Goal: Task Accomplishment & Management: Use online tool/utility

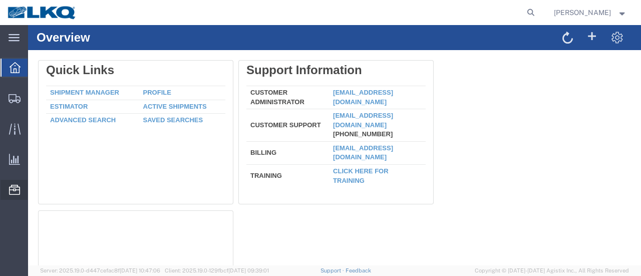
drag, startPoint x: 66, startPoint y: 254, endPoint x: 61, endPoint y: 256, distance: 5.9
click at [0, 0] on span "Location Appointment" at bounding box center [0, 0] width 0 height 0
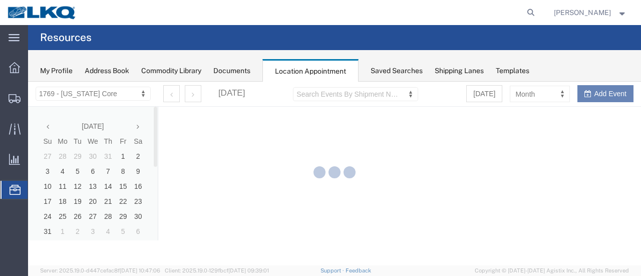
select select "28716"
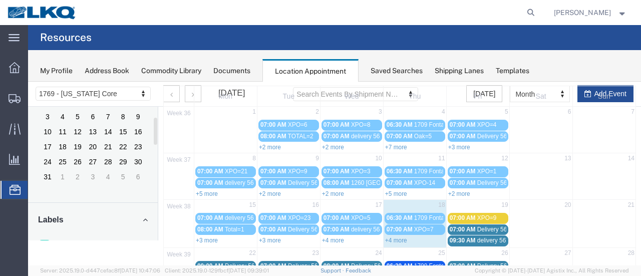
scroll to position [100, 0]
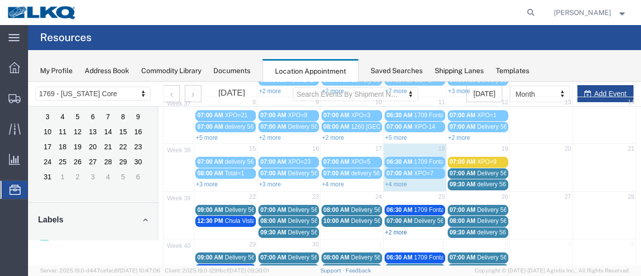
click at [390, 229] on link "+2 more" at bounding box center [396, 232] width 22 height 7
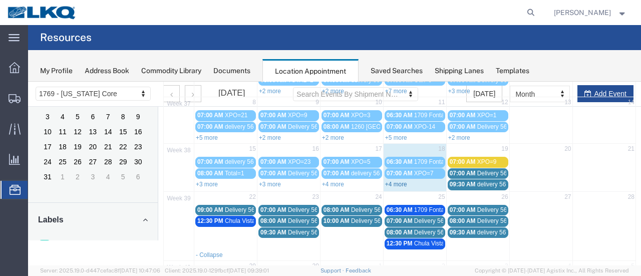
click at [391, 181] on link "+4 more" at bounding box center [396, 184] width 22 height 7
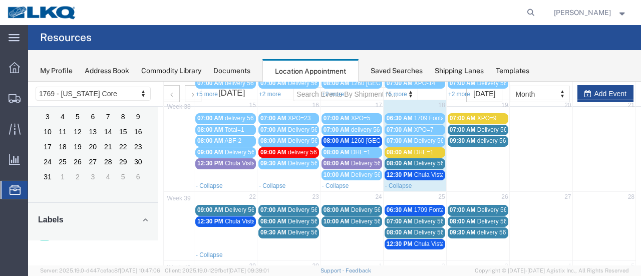
scroll to position [200, 0]
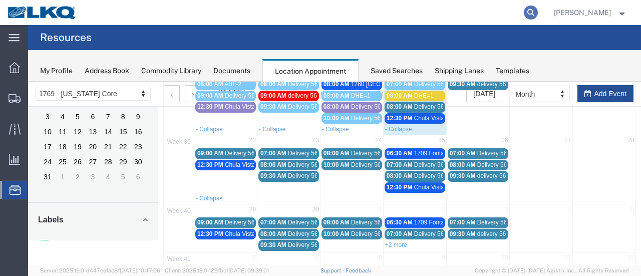
click at [538, 12] on icon at bounding box center [531, 13] width 14 height 14
paste input "56865281"
type input "56865281"
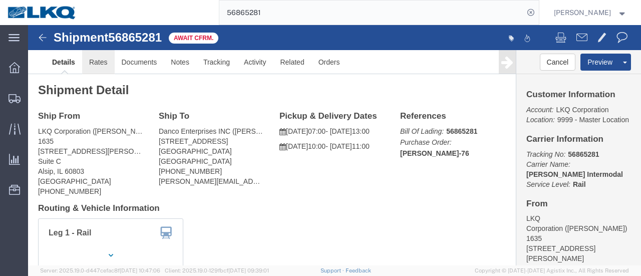
click link "Rates"
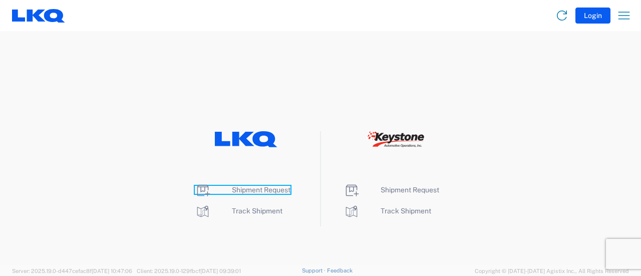
click at [250, 190] on span "Shipment Request" at bounding box center [261, 190] width 59 height 8
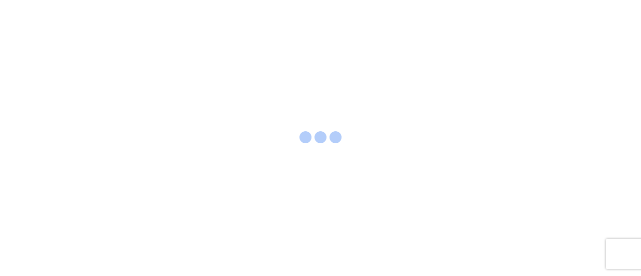
select select "FULL"
select select "LBS"
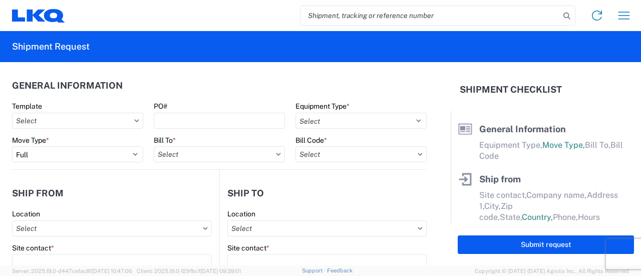
click at [351, 17] on input "search" at bounding box center [429, 15] width 259 height 19
paste input "56608213"
type input "56608213"
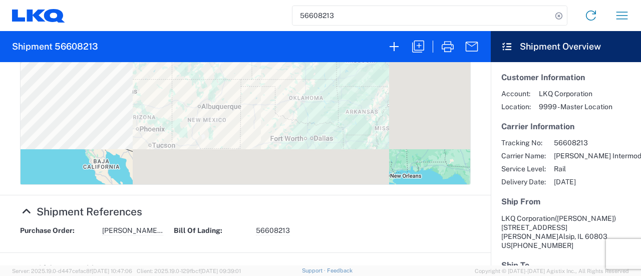
scroll to position [450, 0]
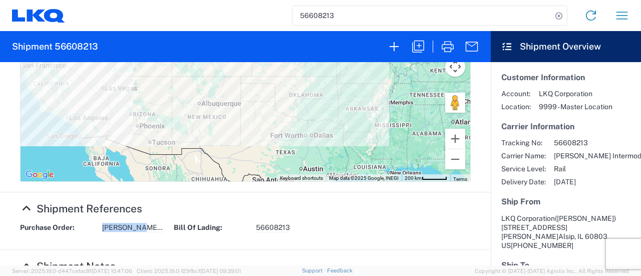
drag, startPoint x: 145, startPoint y: 177, endPoint x: 95, endPoint y: 179, distance: 49.6
click at [95, 223] on div "Purchase Order: CHI-DAN-75" at bounding box center [92, 228] width 154 height 10
copy div "CHI-DAN-75"
click at [415, 45] on icon "button" at bounding box center [418, 47] width 16 height 16
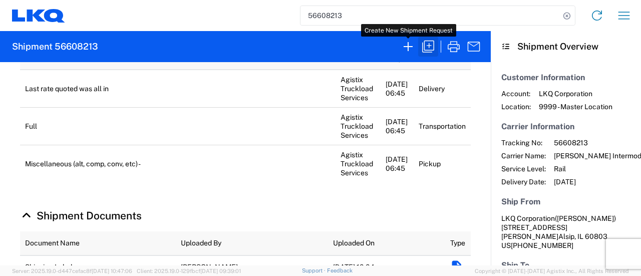
select select "FULL"
select select "US"
select select "LBS"
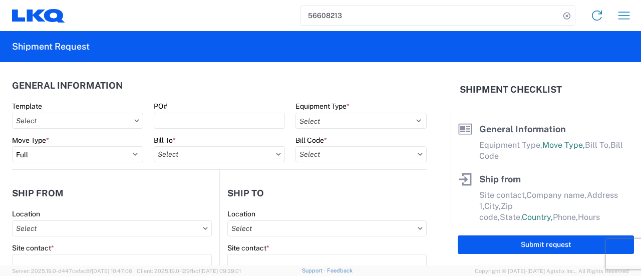
select select "BCAR"
type input "Robert"
type input "LKQ Corporation"
type input "11800 S. Austin Ave."
type input "Suite C"
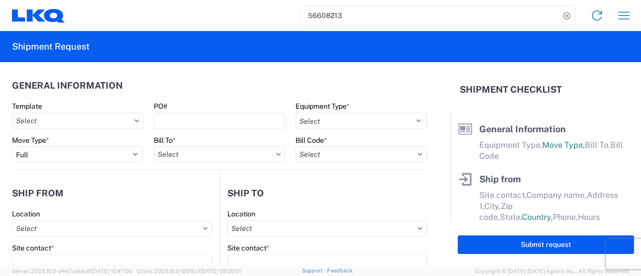
type input "Alsip"
type input "60803"
type input "Daniel Gao"
type input "Danco Enterprises INC"
type input "920 Citrus Street"
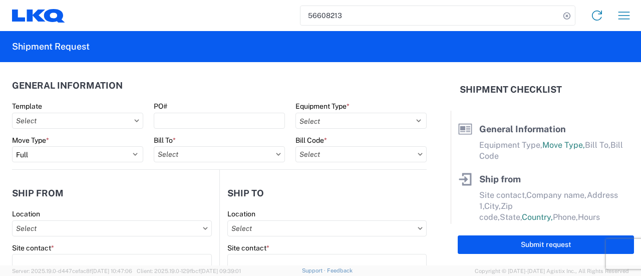
type input "Riverside"
type input "92507"
type input "daniel@dancometals.com"
type input "marc metzger"
type input "msmetzger@lkqcorp.com"
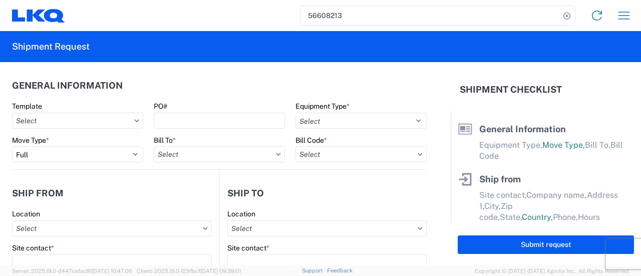
type input "9082082658"
type input "2025-08-29"
type input "2025-09-05"
type textarea "Last rate quoted was all in"
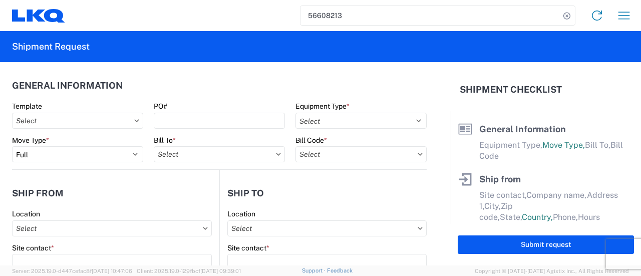
type input "42500"
type input "Miscellaneous (alt, comp, conv, etc)"
type input "52"
type input "1"
select select "US"
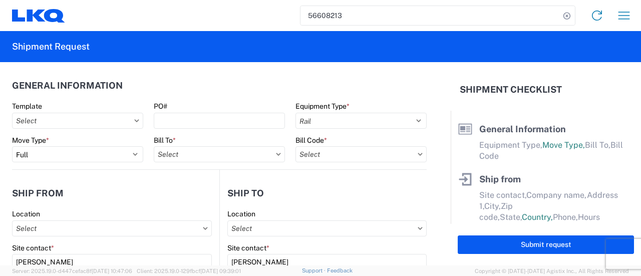
select select "US"
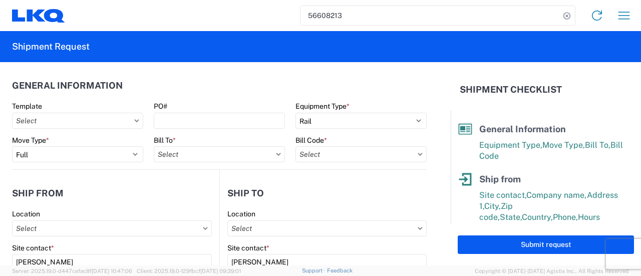
type input "1635 - Alsip - Knopf"
type input "1635-6300-66000-0000 - 1635 Freight Out"
type input "1635 - Alsip - Knopf"
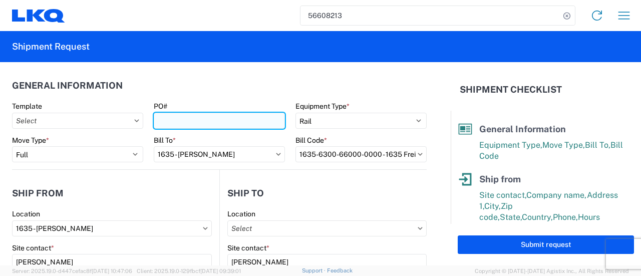
click at [175, 124] on input "PO#" at bounding box center [219, 121] width 131 height 16
paste input "CHI-DAN-75"
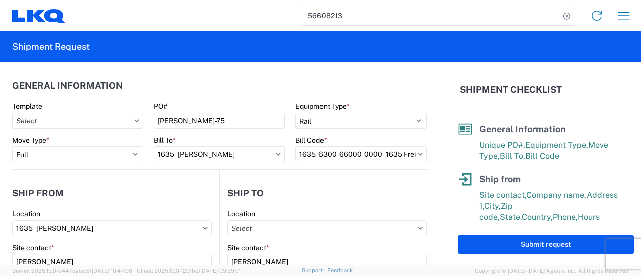
click at [151, 88] on header "General Information" at bounding box center [219, 85] width 414 height 23
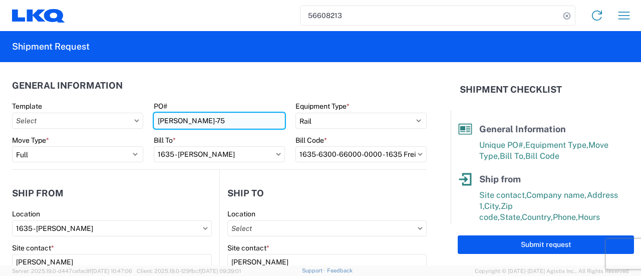
click at [156, 121] on input "CHI-DAN-75" at bounding box center [219, 121] width 131 height 16
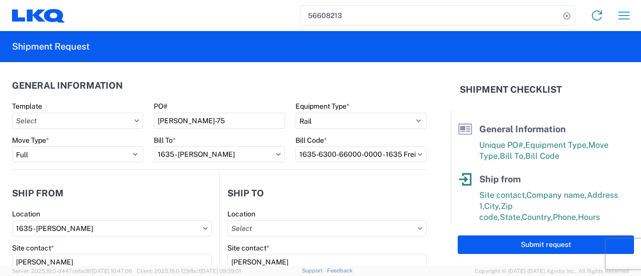
click at [170, 84] on header "General Information" at bounding box center [219, 85] width 414 height 23
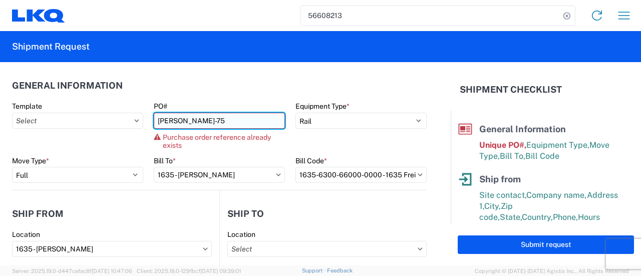
click at [201, 123] on input "CHI-DAN-75" at bounding box center [219, 121] width 131 height 16
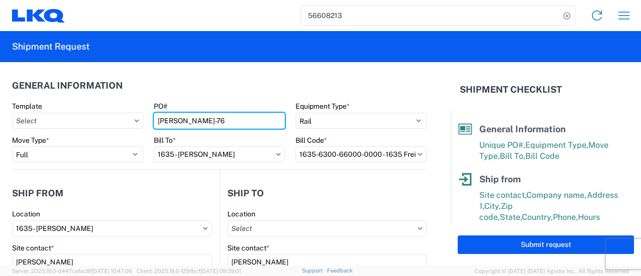
type input "CHI-DAN-76"
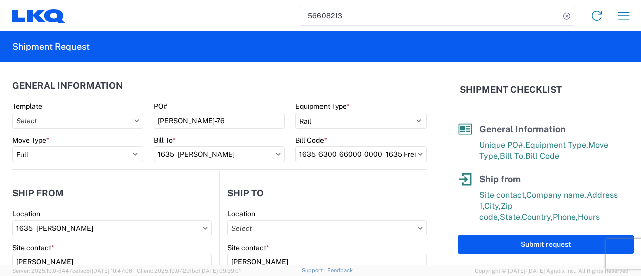
click at [152, 83] on header "General Information" at bounding box center [219, 85] width 414 height 23
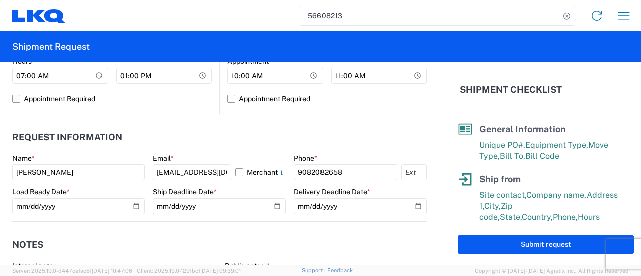
scroll to position [551, 0]
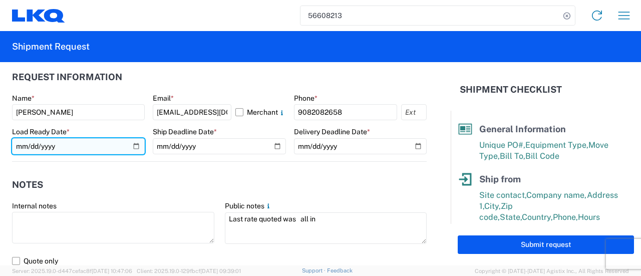
click at [136, 146] on input "2025-08-29" at bounding box center [78, 146] width 133 height 16
type input "2025-09-22"
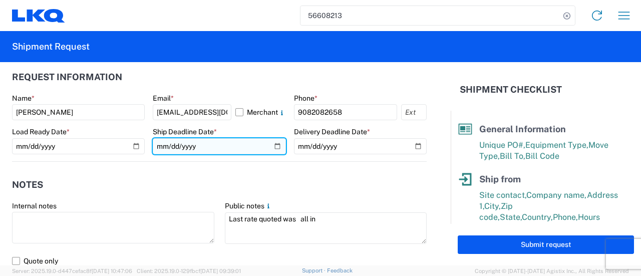
click at [270, 147] on input "2025-08-29" at bounding box center [219, 146] width 133 height 16
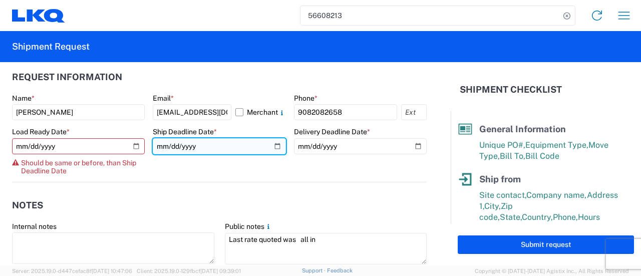
type input "2025-09-22"
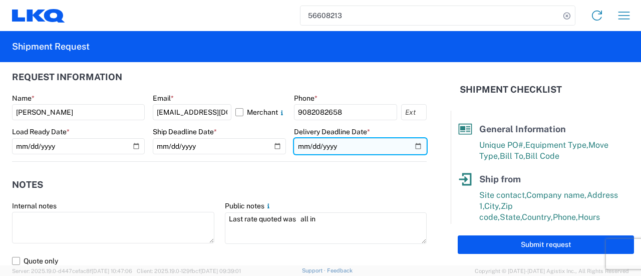
click at [413, 148] on input "2025-09-05" at bounding box center [360, 146] width 133 height 16
type input "2025-10-03"
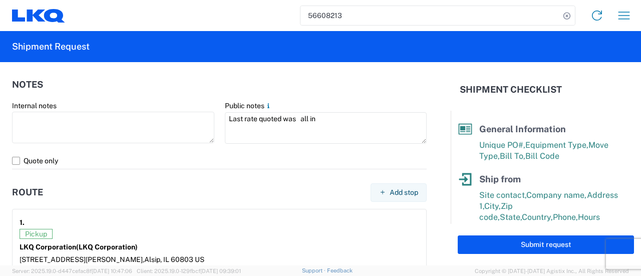
scroll to position [851, 0]
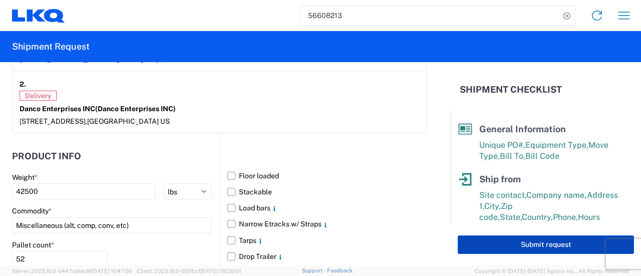
click at [535, 245] on button "Submit request" at bounding box center [545, 244] width 176 height 19
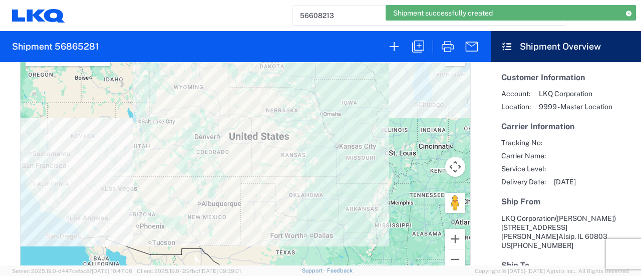
scroll to position [501, 0]
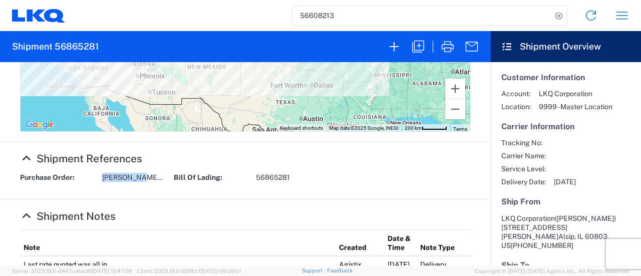
drag, startPoint x: 103, startPoint y: 130, endPoint x: 157, endPoint y: 131, distance: 54.6
click at [159, 173] on div "Purchase Order: CHI-DAN-76" at bounding box center [92, 178] width 154 height 10
copy span "CHI-DAN-76"
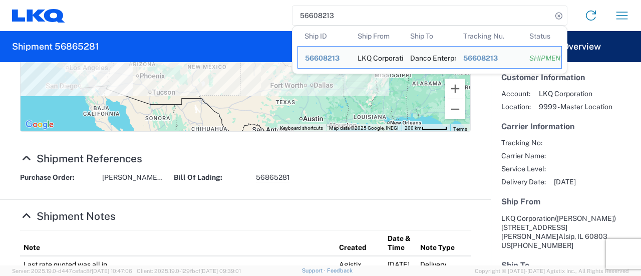
drag, startPoint x: 334, startPoint y: 14, endPoint x: 278, endPoint y: 6, distance: 56.7
click at [278, 6] on div "56608213 Ship ID Ship From Ship To Tracking Nu. Status Ship ID 56608213 Ship Fr…" at bounding box center [351, 16] width 572 height 24
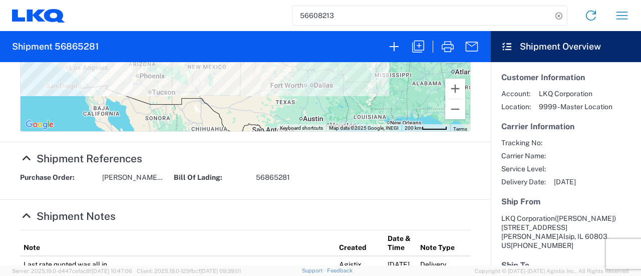
paste input "865281"
type input "56865281"
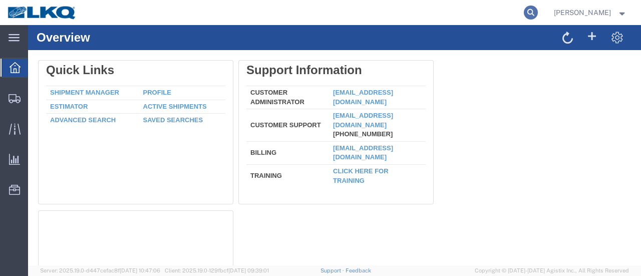
click at [538, 12] on icon at bounding box center [531, 13] width 14 height 14
paste input "56608213"
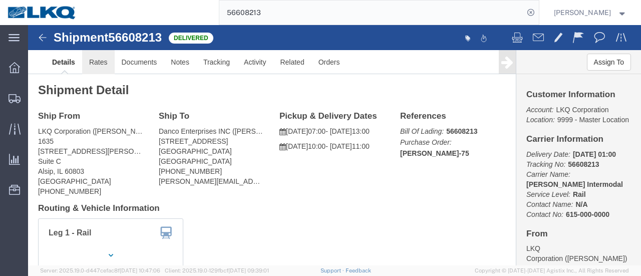
click link "Rates"
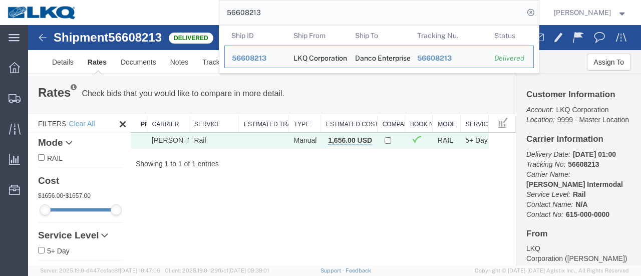
drag, startPoint x: 275, startPoint y: 13, endPoint x: 160, endPoint y: 8, distance: 115.2
click at [160, 8] on div "56608213 Ship ID Ship From Ship To Tracking Nu. Status Ship ID 56608213 Ship Fr…" at bounding box center [311, 12] width 454 height 25
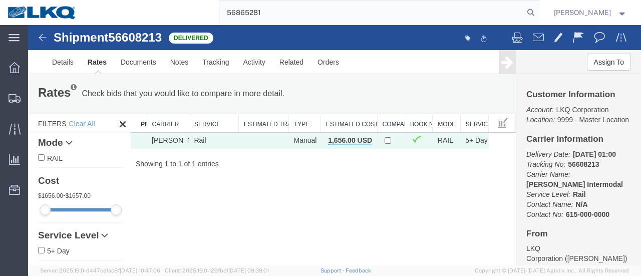
type input "56865281"
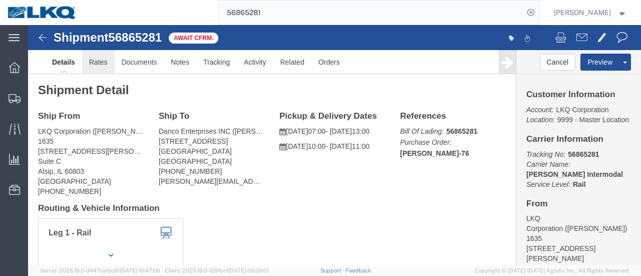
click link "Rates"
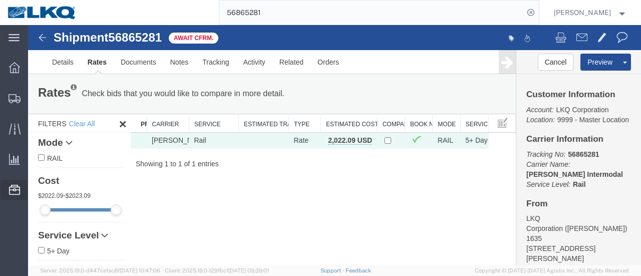
click at [0, 0] on span "Location Appointment" at bounding box center [0, 0] width 0 height 0
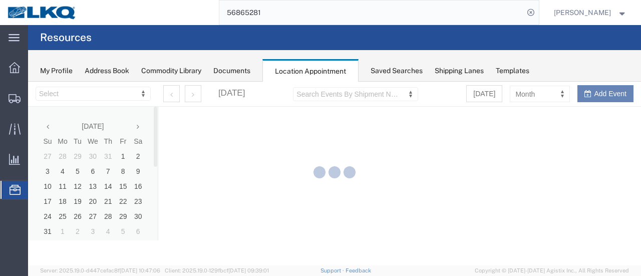
select select "28716"
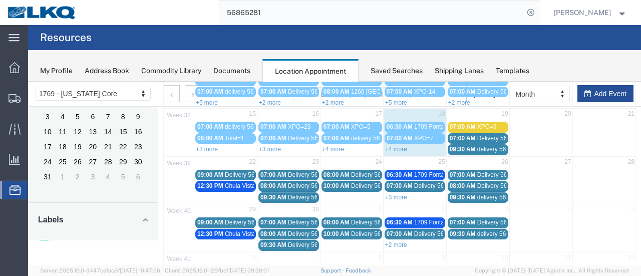
scroll to position [150, 0]
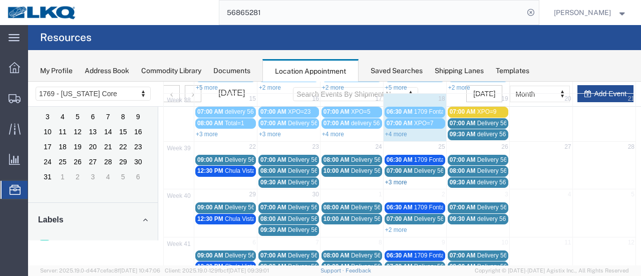
click at [399, 179] on link "+3 more" at bounding box center [396, 182] width 22 height 7
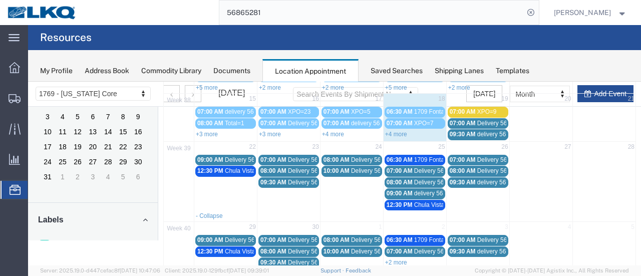
scroll to position [100, 0]
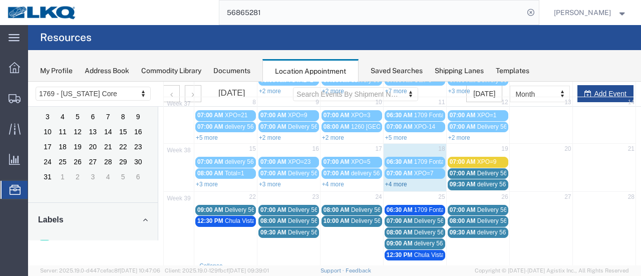
click at [397, 183] on link "+4 more" at bounding box center [396, 184] width 22 height 7
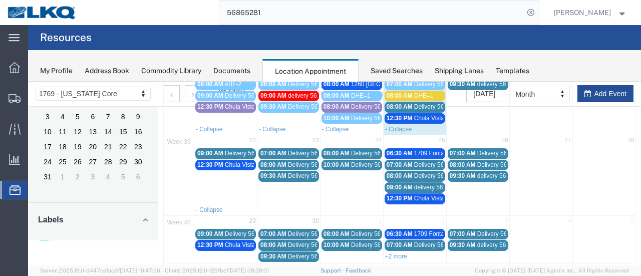
scroll to position [150, 0]
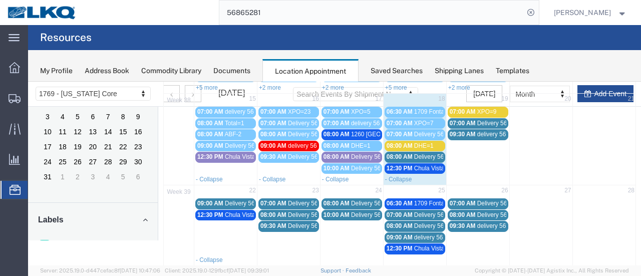
click at [414, 165] on span "Chula Vista Truck" at bounding box center [437, 168] width 47 height 7
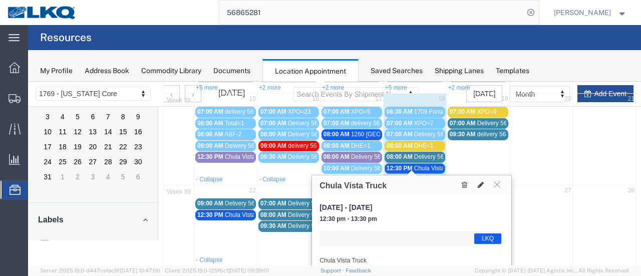
click at [481, 184] on icon at bounding box center [480, 184] width 6 height 7
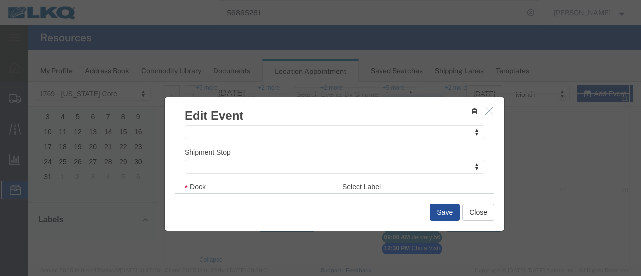
scroll to position [171, 0]
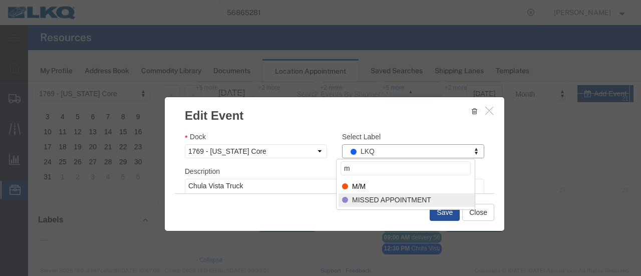
type input "m"
select select "100"
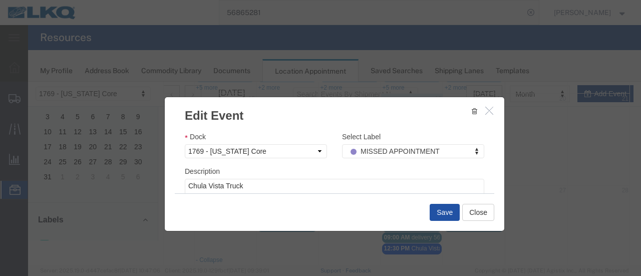
click at [447, 216] on button "Save" at bounding box center [444, 212] width 30 height 17
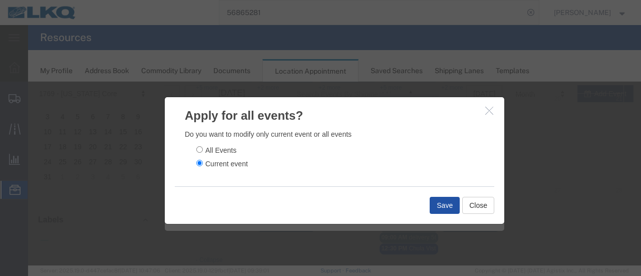
click at [447, 207] on button "Save" at bounding box center [444, 205] width 30 height 17
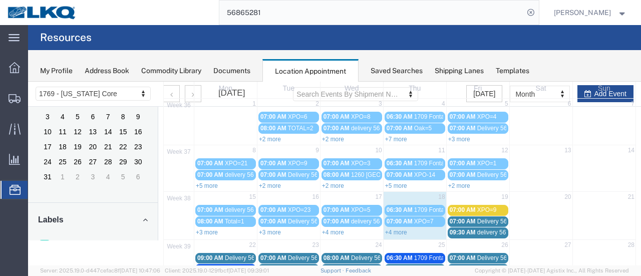
scroll to position [100, 0]
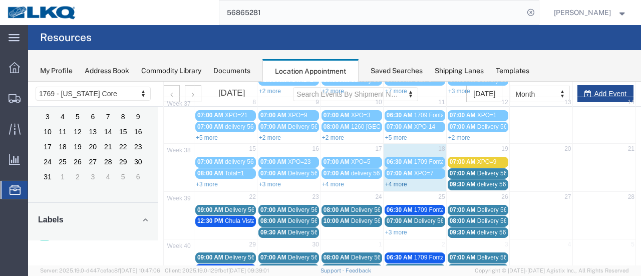
click at [401, 181] on link "+4 more" at bounding box center [396, 184] width 22 height 7
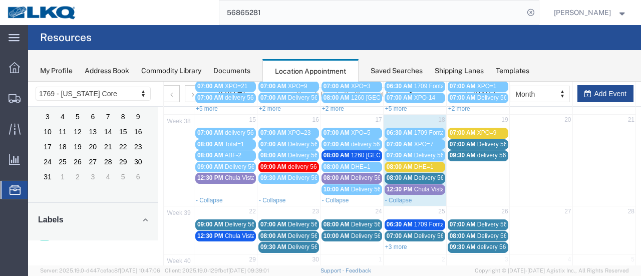
scroll to position [150, 0]
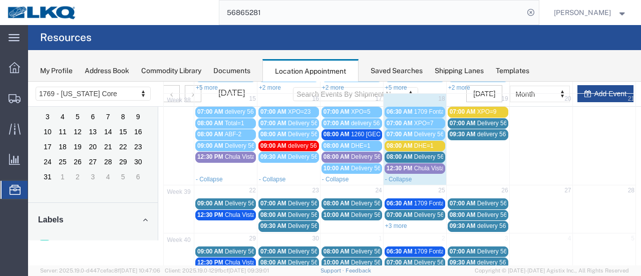
click at [405, 146] on link "08:00 AM DHE=1" at bounding box center [414, 146] width 61 height 11
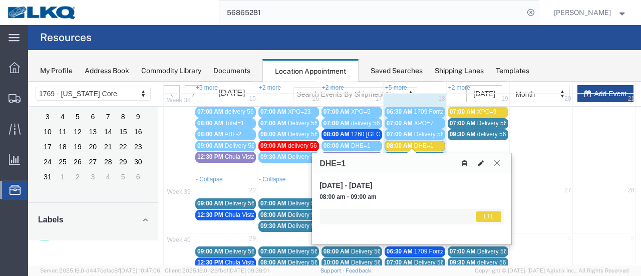
click at [479, 162] on icon at bounding box center [480, 163] width 6 height 7
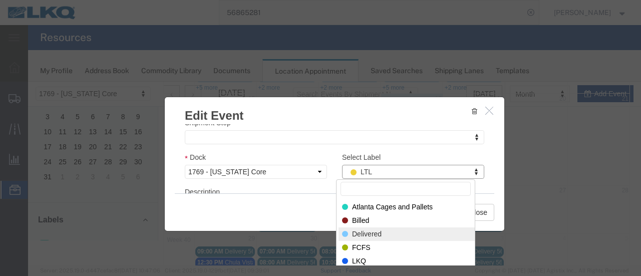
select select "40"
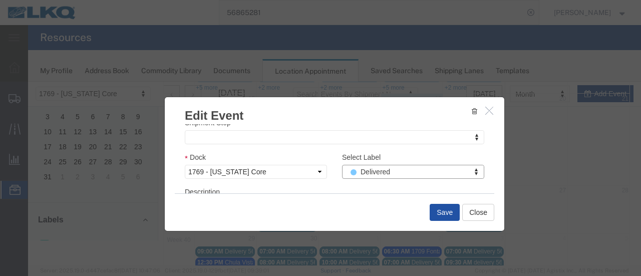
click at [441, 213] on button "Save" at bounding box center [444, 212] width 30 height 17
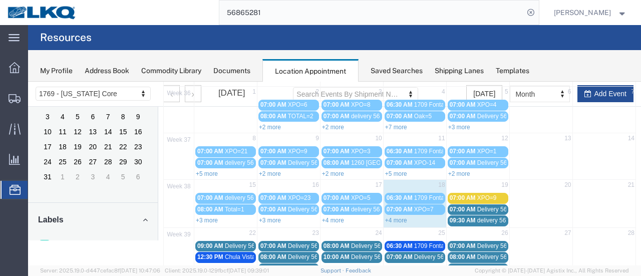
scroll to position [114, 0]
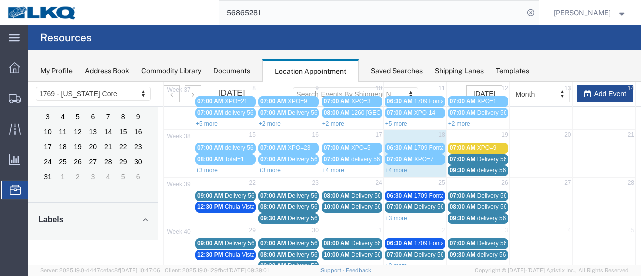
drag, startPoint x: 391, startPoint y: 167, endPoint x: 379, endPoint y: 173, distance: 13.0
click at [392, 167] on link "+4 more" at bounding box center [396, 170] width 22 height 7
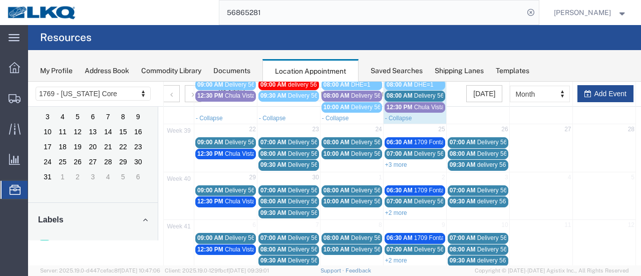
scroll to position [214, 0]
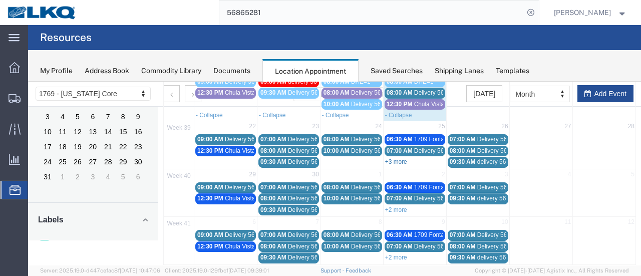
click at [397, 158] on link "+3 more" at bounding box center [396, 161] width 22 height 7
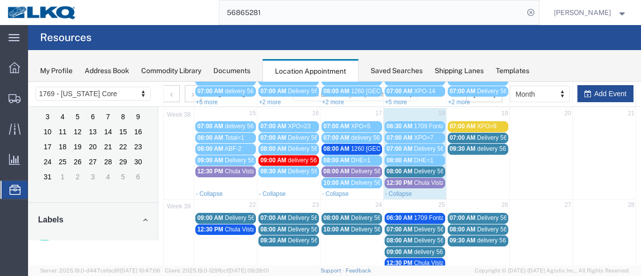
scroll to position [114, 0]
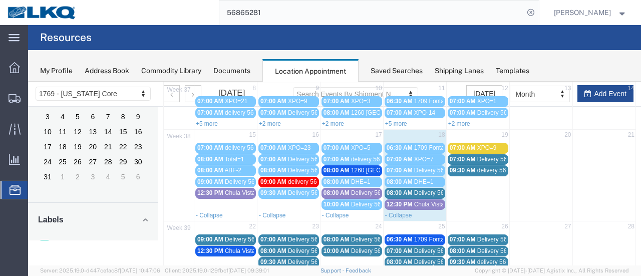
click at [399, 191] on span "08:00 AM" at bounding box center [399, 192] width 26 height 7
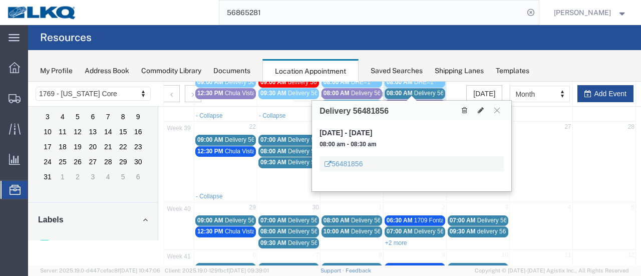
scroll to position [214, 0]
click at [352, 166] on link "56481856" at bounding box center [343, 163] width 38 height 10
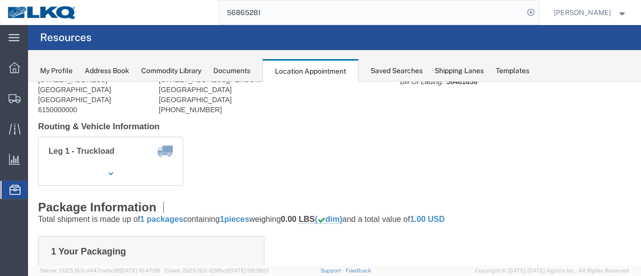
scroll to position [14, 0]
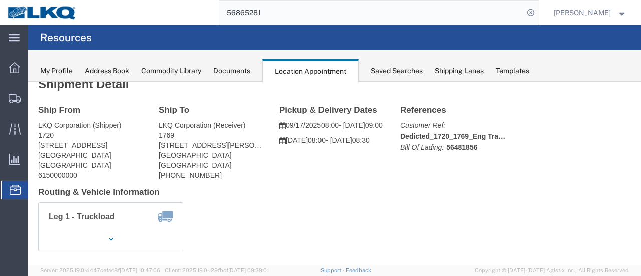
click at [241, 70] on div "Documents" at bounding box center [231, 71] width 37 height 11
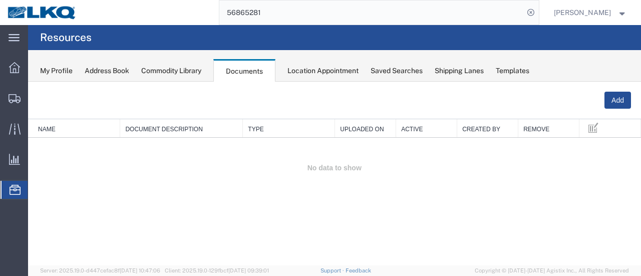
click at [319, 72] on div "Location Appointment" at bounding box center [322, 71] width 71 height 11
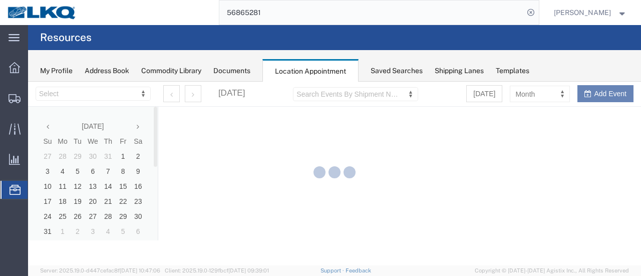
select select "28716"
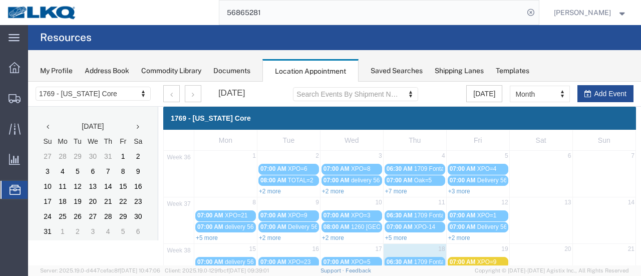
click at [0, 0] on span "Location Appointment" at bounding box center [0, 0] width 0 height 0
click at [236, 74] on div "Documents" at bounding box center [231, 71] width 37 height 11
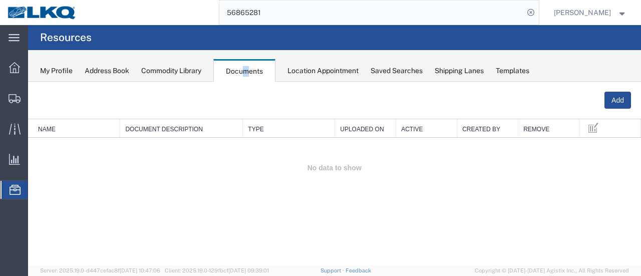
click at [0, 0] on span "Location Appointment" at bounding box center [0, 0] width 0 height 0
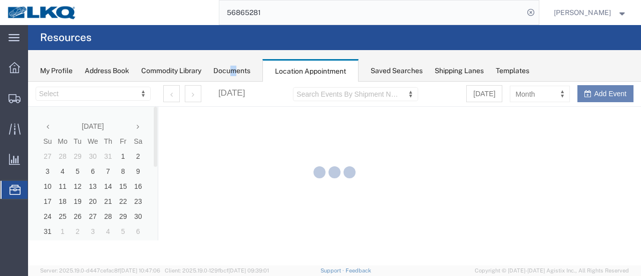
select select "28716"
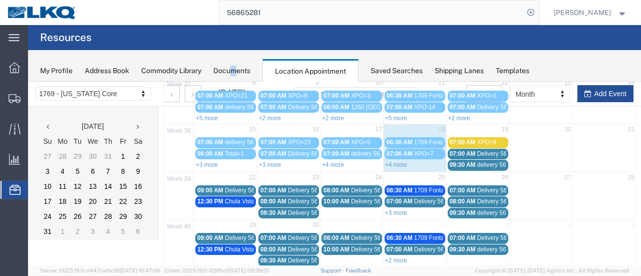
scroll to position [100, 0]
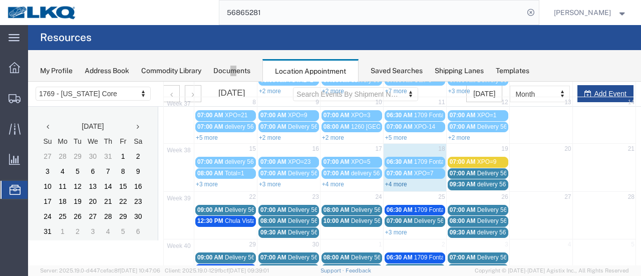
click at [398, 182] on link "+4 more" at bounding box center [396, 184] width 22 height 7
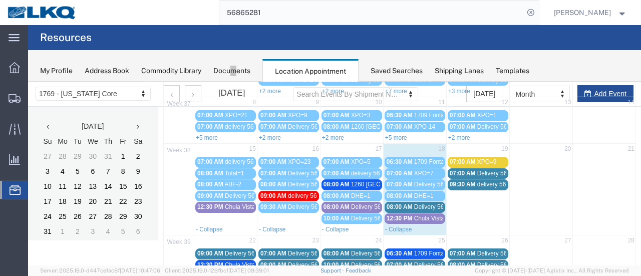
click at [407, 205] on span "08:00 AM" at bounding box center [399, 206] width 26 height 7
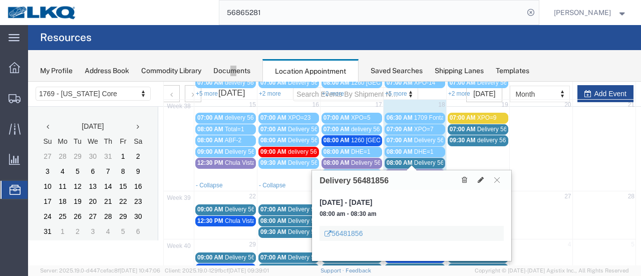
scroll to position [200, 0]
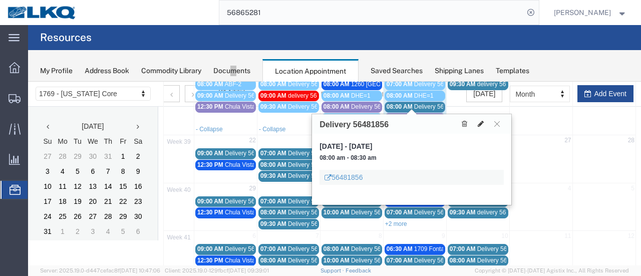
click at [478, 125] on icon at bounding box center [480, 123] width 6 height 7
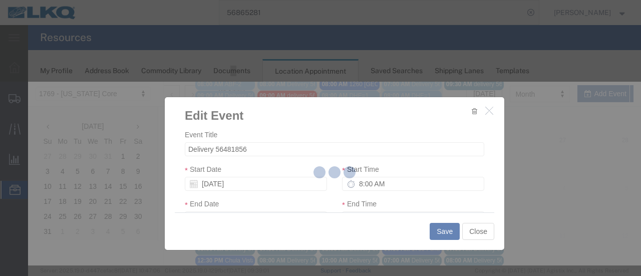
select select
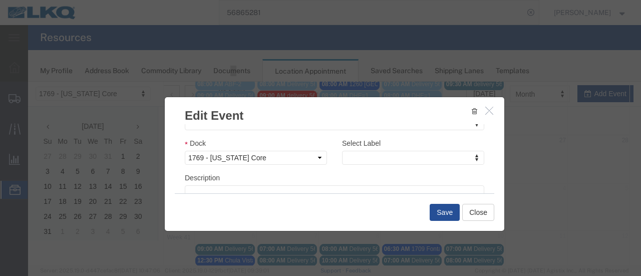
scroll to position [150, 0]
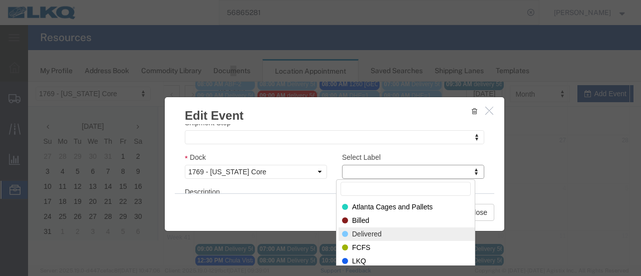
select select "40"
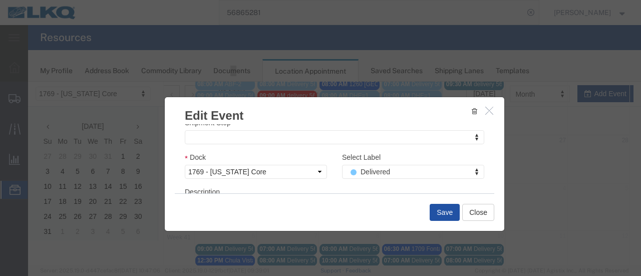
click at [443, 209] on button "Save" at bounding box center [444, 212] width 30 height 17
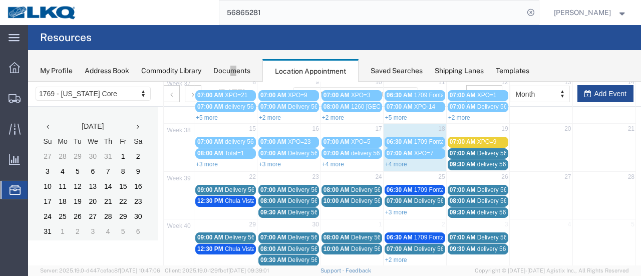
scroll to position [164, 0]
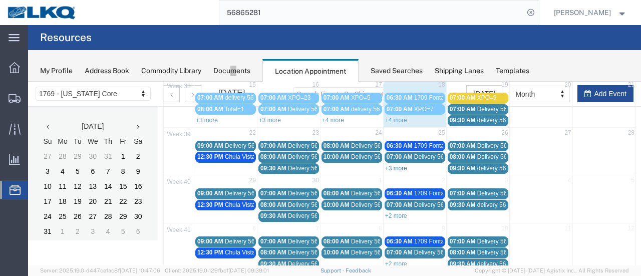
click at [401, 165] on link "+3 more" at bounding box center [396, 168] width 22 height 7
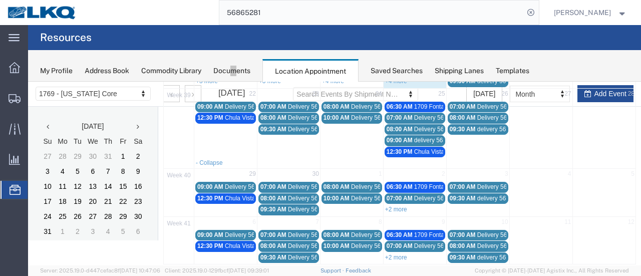
scroll to position [205, 0]
